Goal: Check status: Check status

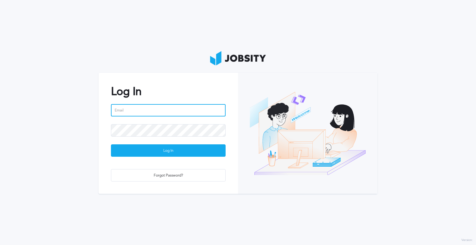
click at [190, 113] on input "email" at bounding box center [168, 110] width 115 height 12
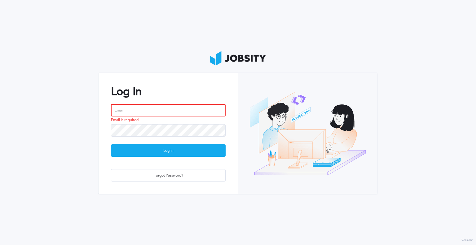
type input "[PERSON_NAME][EMAIL_ADDRESS][DOMAIN_NAME]"
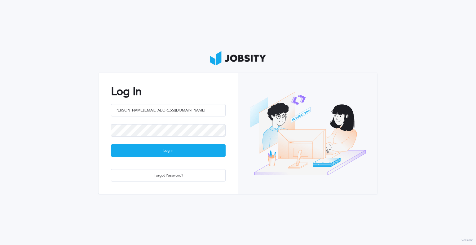
click at [111, 144] on button "Log In" at bounding box center [168, 150] width 115 height 12
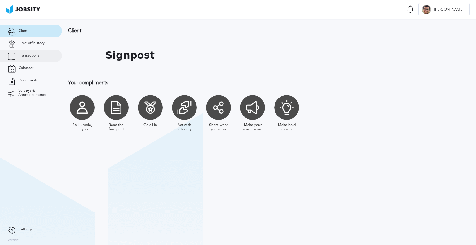
click at [38, 55] on span "Transactions" at bounding box center [29, 56] width 21 height 4
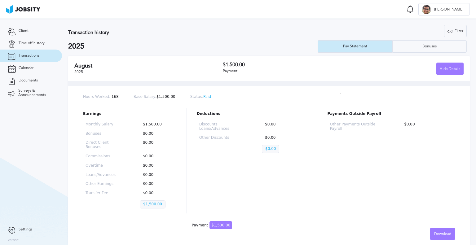
click at [244, 67] on h3 "$1,500.00" at bounding box center [283, 65] width 120 height 6
click at [445, 68] on div "Hide Details" at bounding box center [449, 69] width 27 height 12
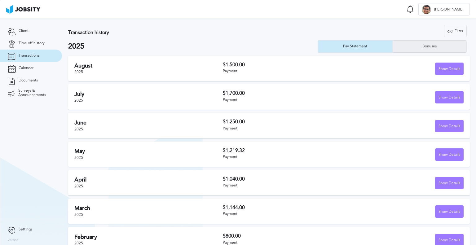
click at [431, 44] on div "Bonuses" at bounding box center [429, 46] width 74 height 12
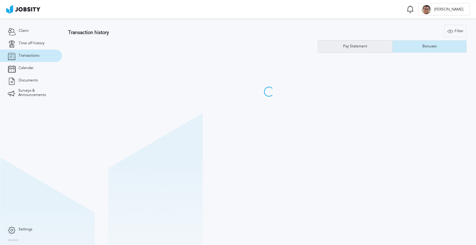
click at [374, 47] on div "Pay Statement" at bounding box center [355, 46] width 74 height 12
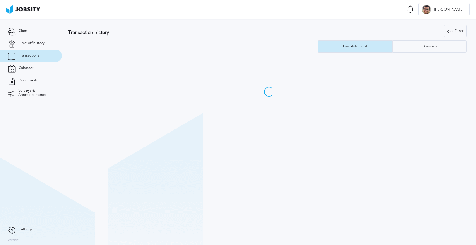
click at [246, 52] on div "Transaction history Filter Years Pay Statement Bonuses" at bounding box center [268, 39] width 401 height 28
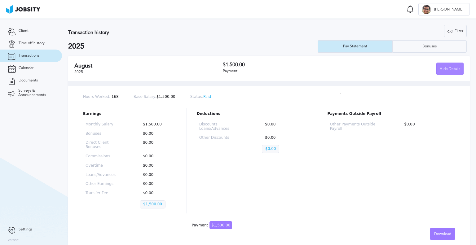
click at [451, 68] on div "Hide Details" at bounding box center [449, 69] width 27 height 12
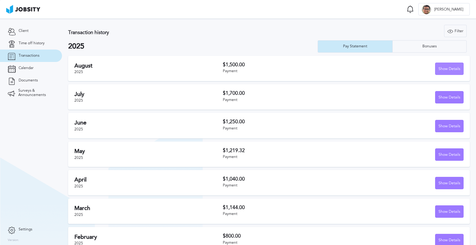
click at [451, 68] on div "Show Details" at bounding box center [449, 69] width 28 height 12
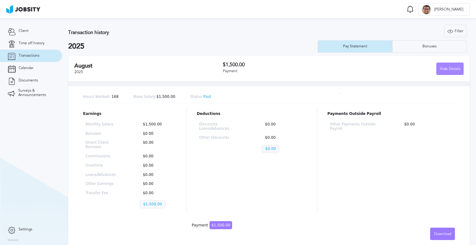
click at [451, 68] on div "Hide Details" at bounding box center [449, 69] width 27 height 12
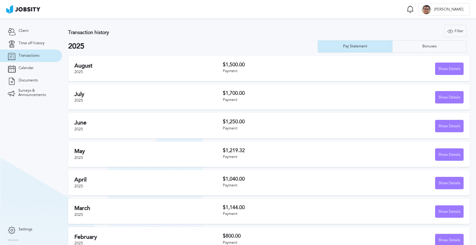
click at [245, 18] on section "Transactions Notifications [PERSON_NAME] all as seen No notifications to show .…" at bounding box center [238, 9] width 476 height 19
